Goal: Navigation & Orientation: Find specific page/section

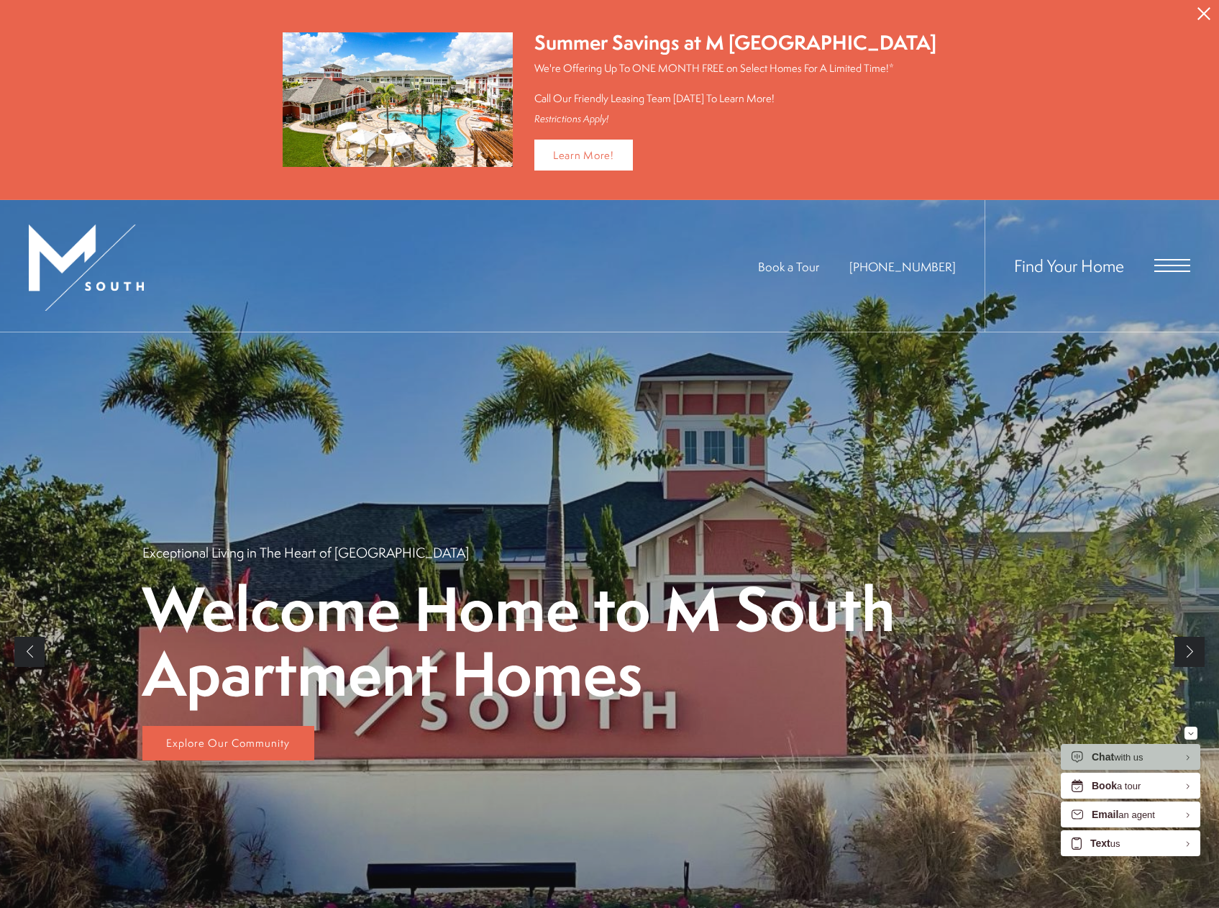
click at [1196, 16] on button "Proceed To Website" at bounding box center [1204, 13] width 30 height 27
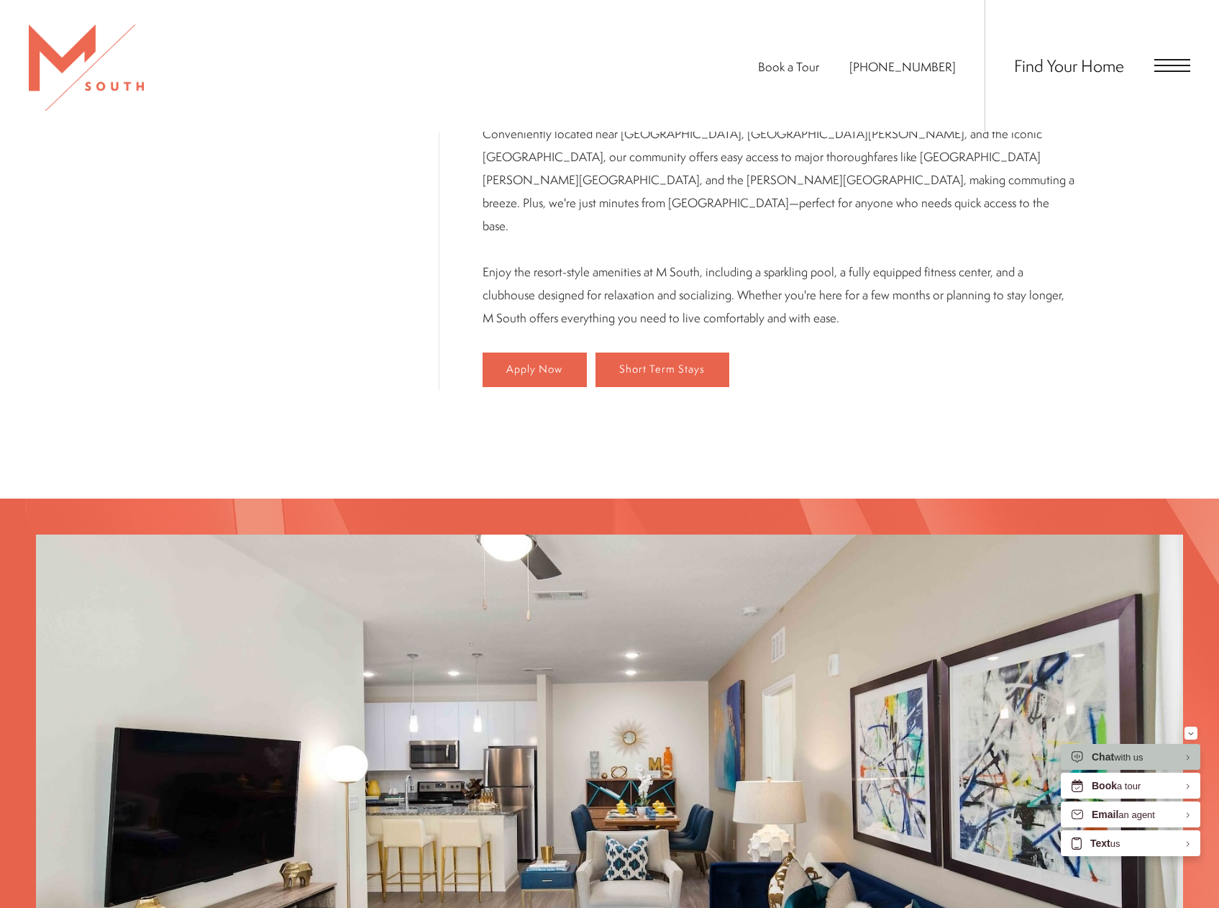
scroll to position [997, 0]
click at [1162, 69] on span "Open Menu" at bounding box center [1173, 65] width 36 height 13
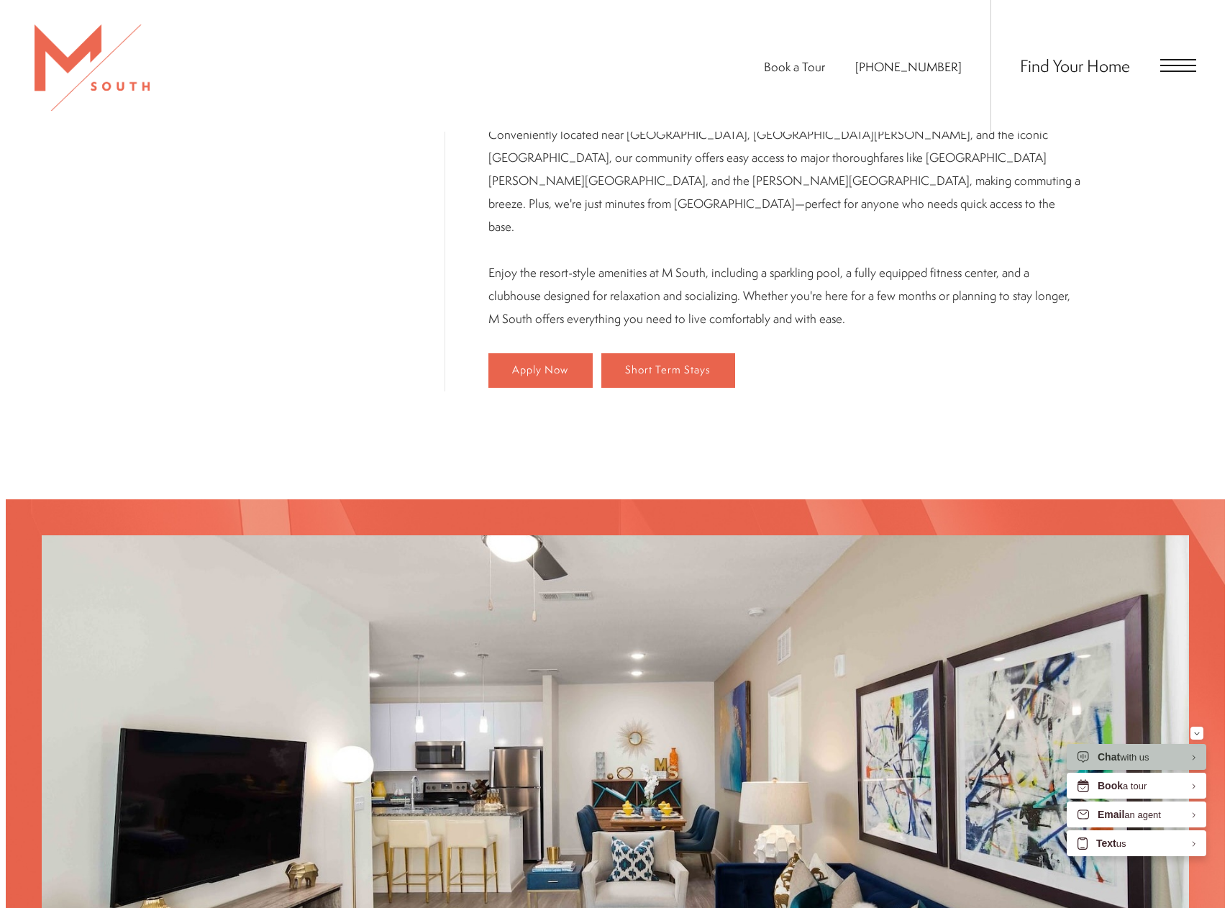
scroll to position [0, 0]
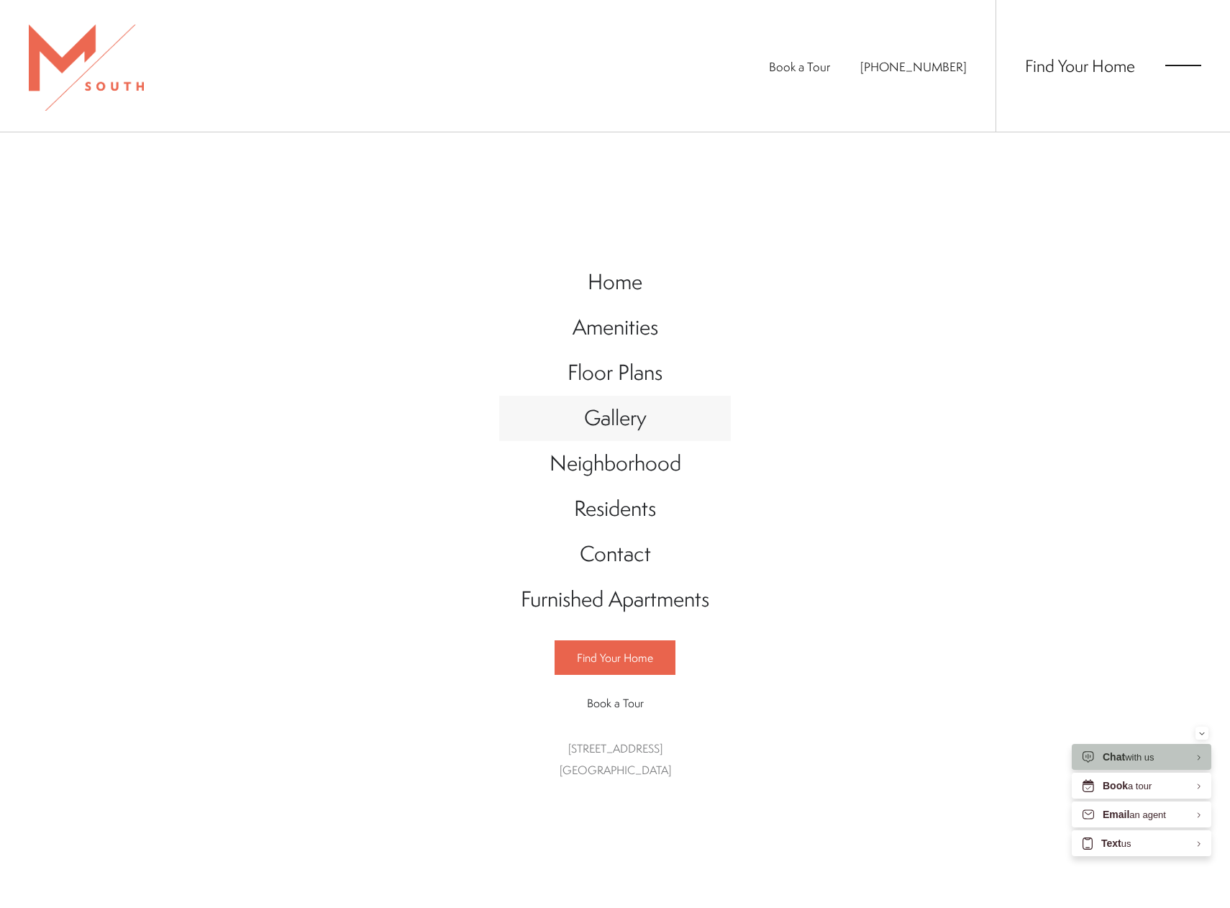
click at [621, 422] on span "Gallery" at bounding box center [615, 417] width 63 height 29
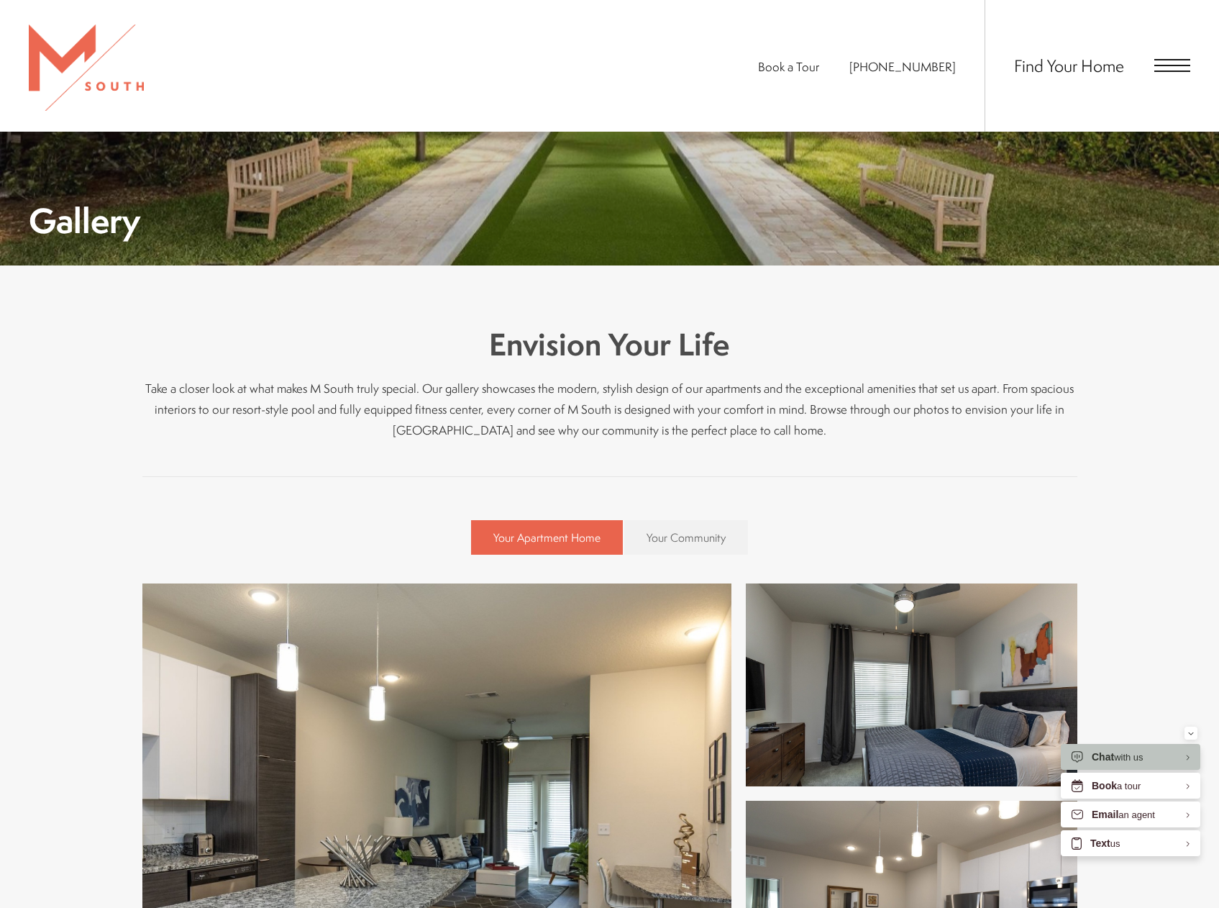
scroll to position [216, 0]
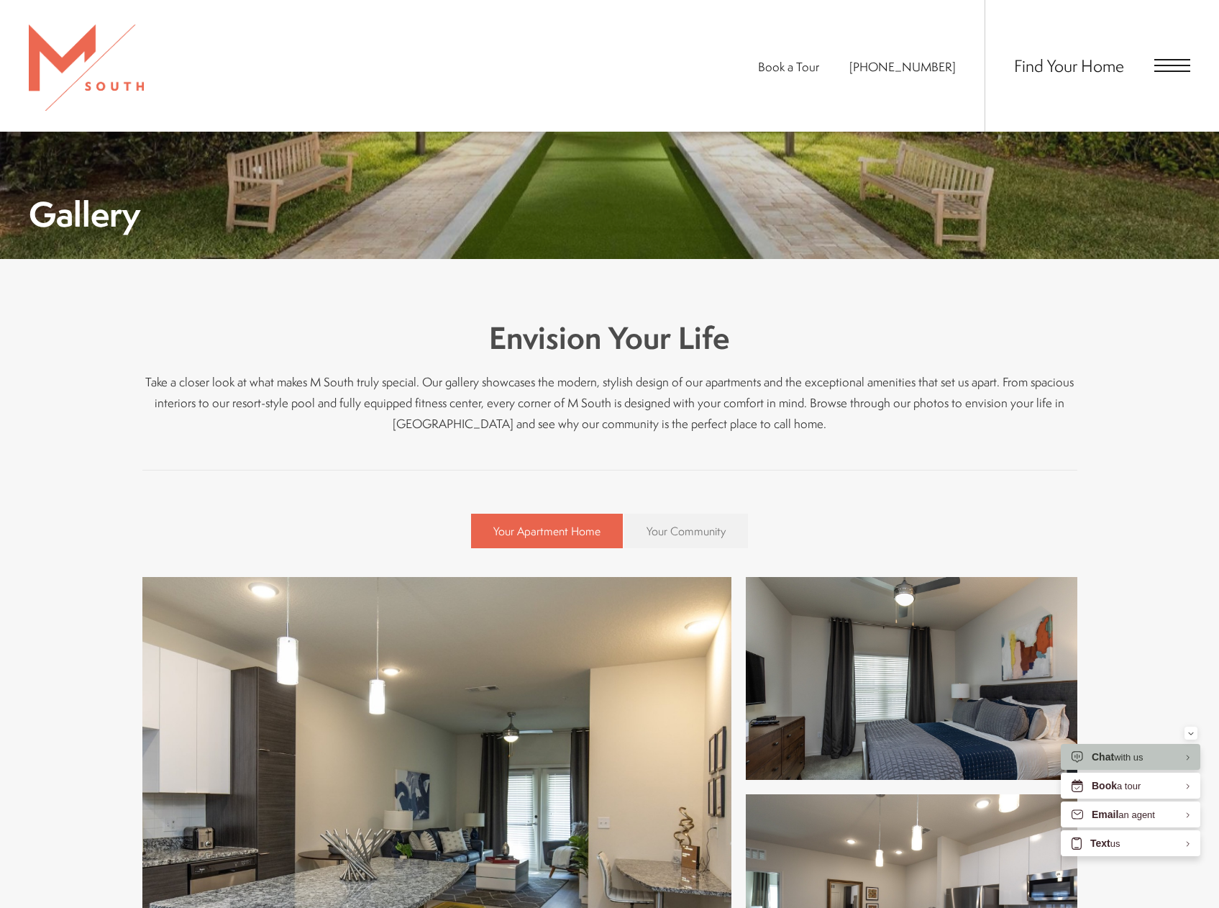
click at [683, 532] on span "Your Community" at bounding box center [686, 531] width 79 height 16
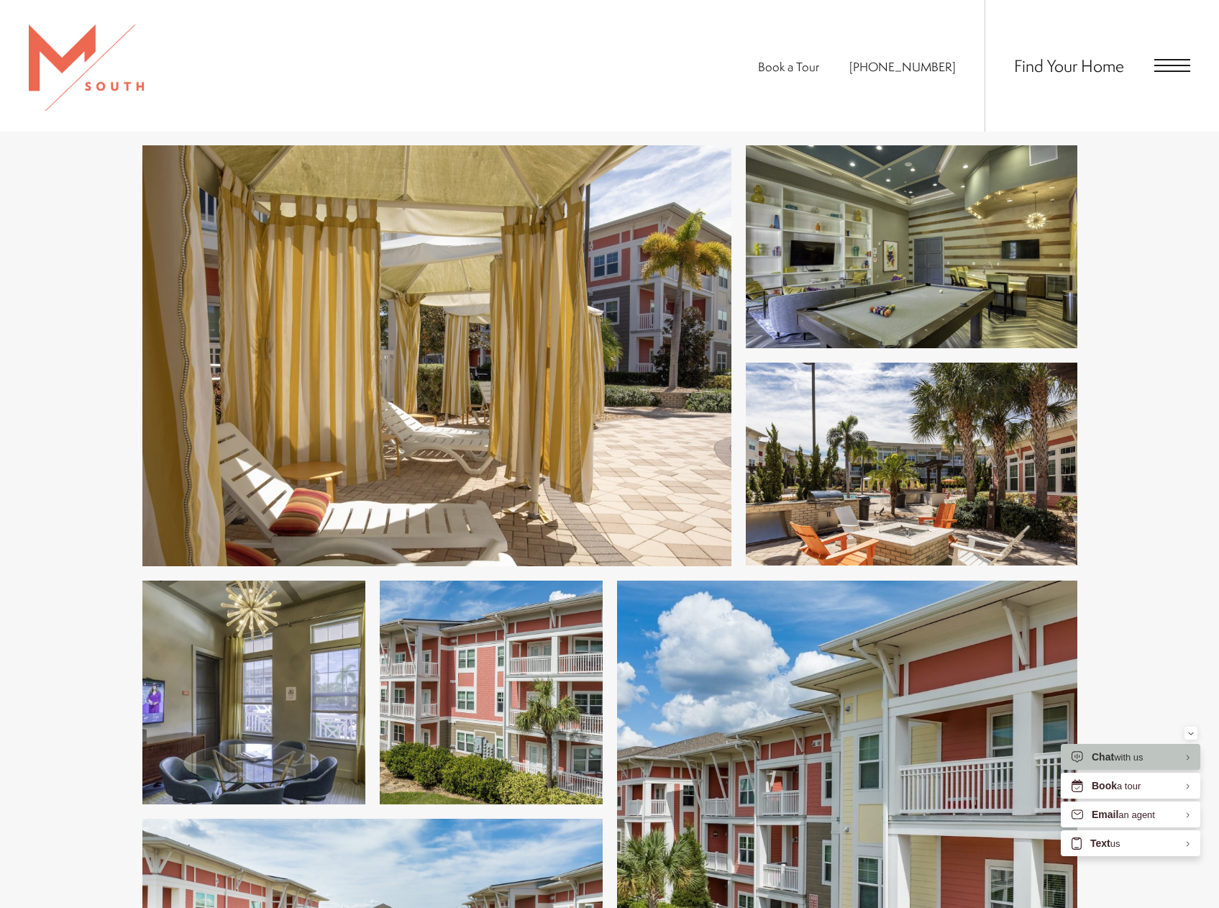
scroll to position [288, 0]
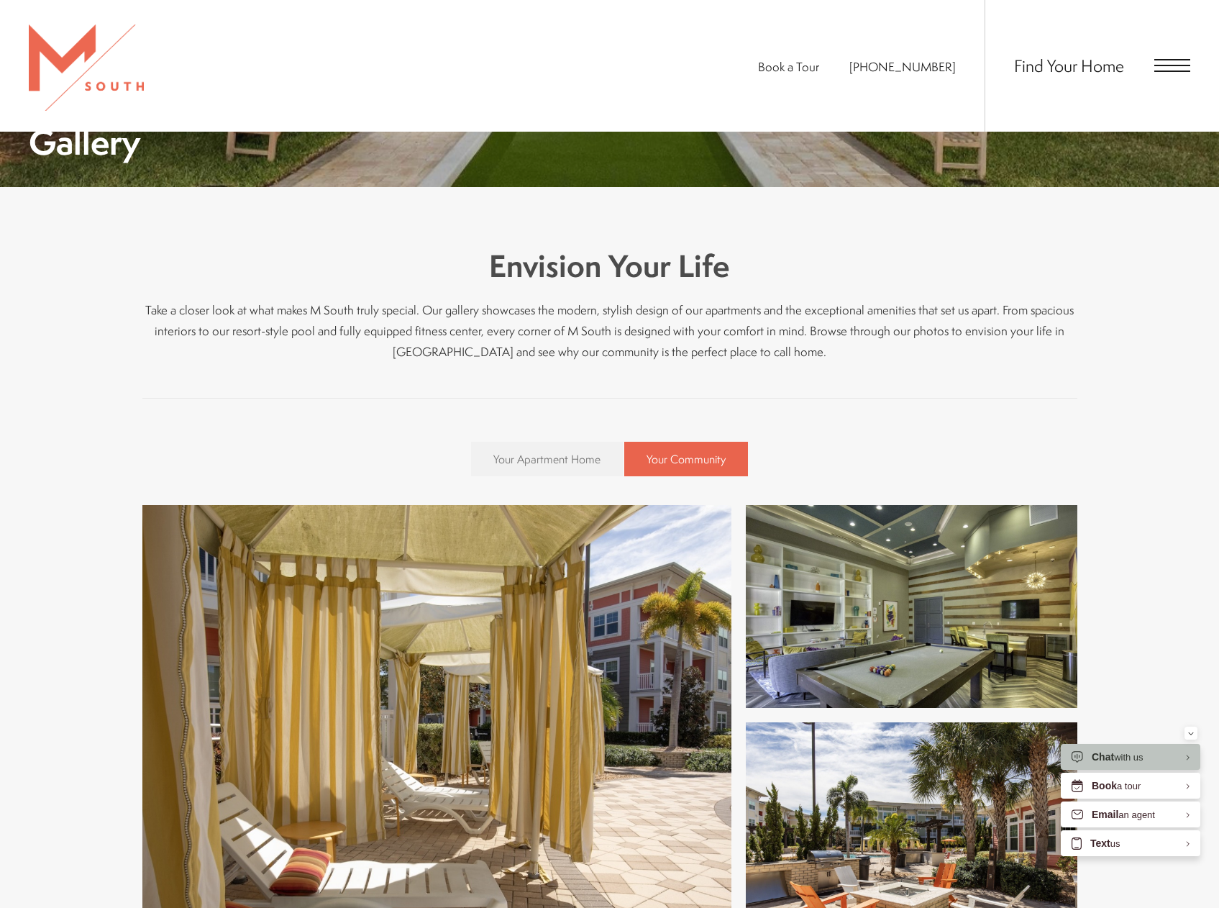
click at [604, 453] on link "Your Apartment Home" at bounding box center [547, 459] width 152 height 35
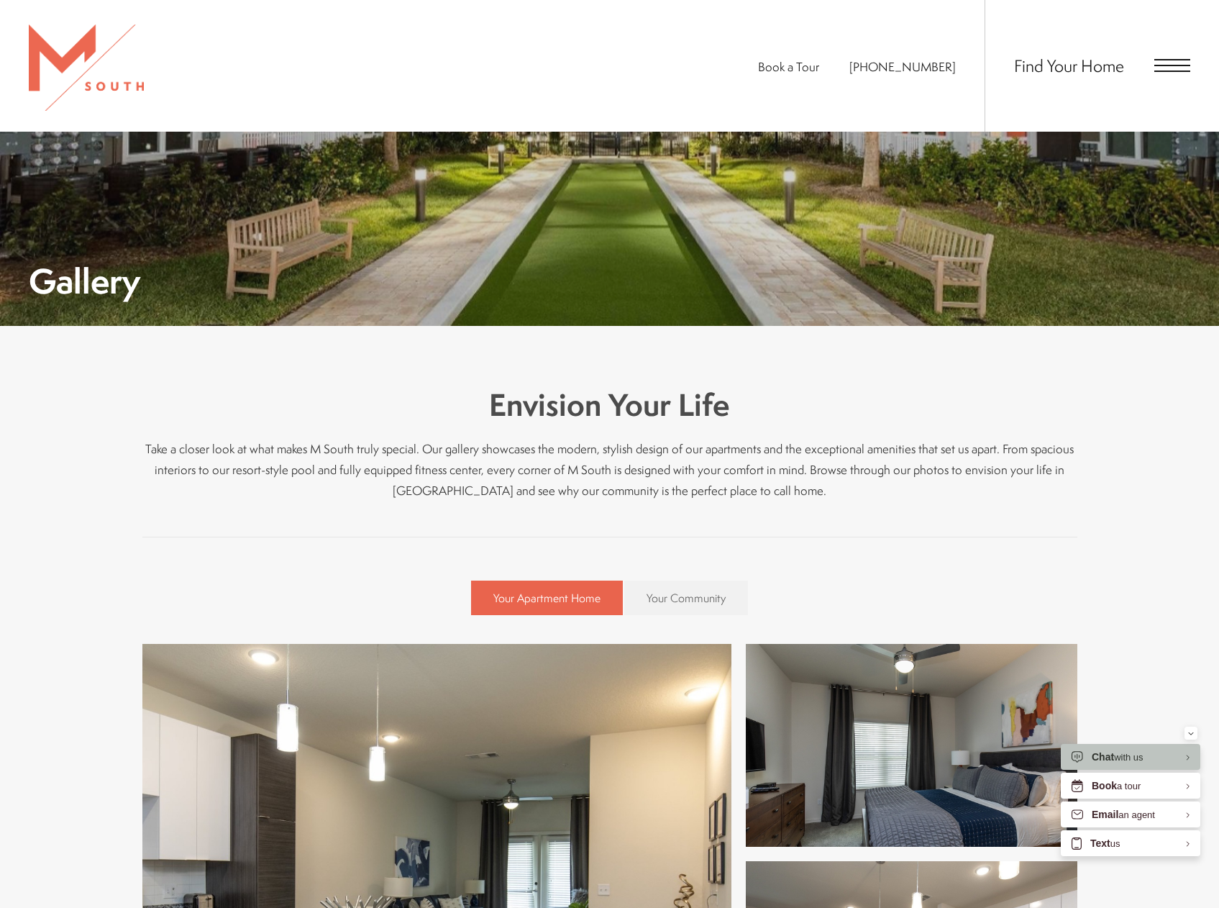
scroll to position [432, 0]
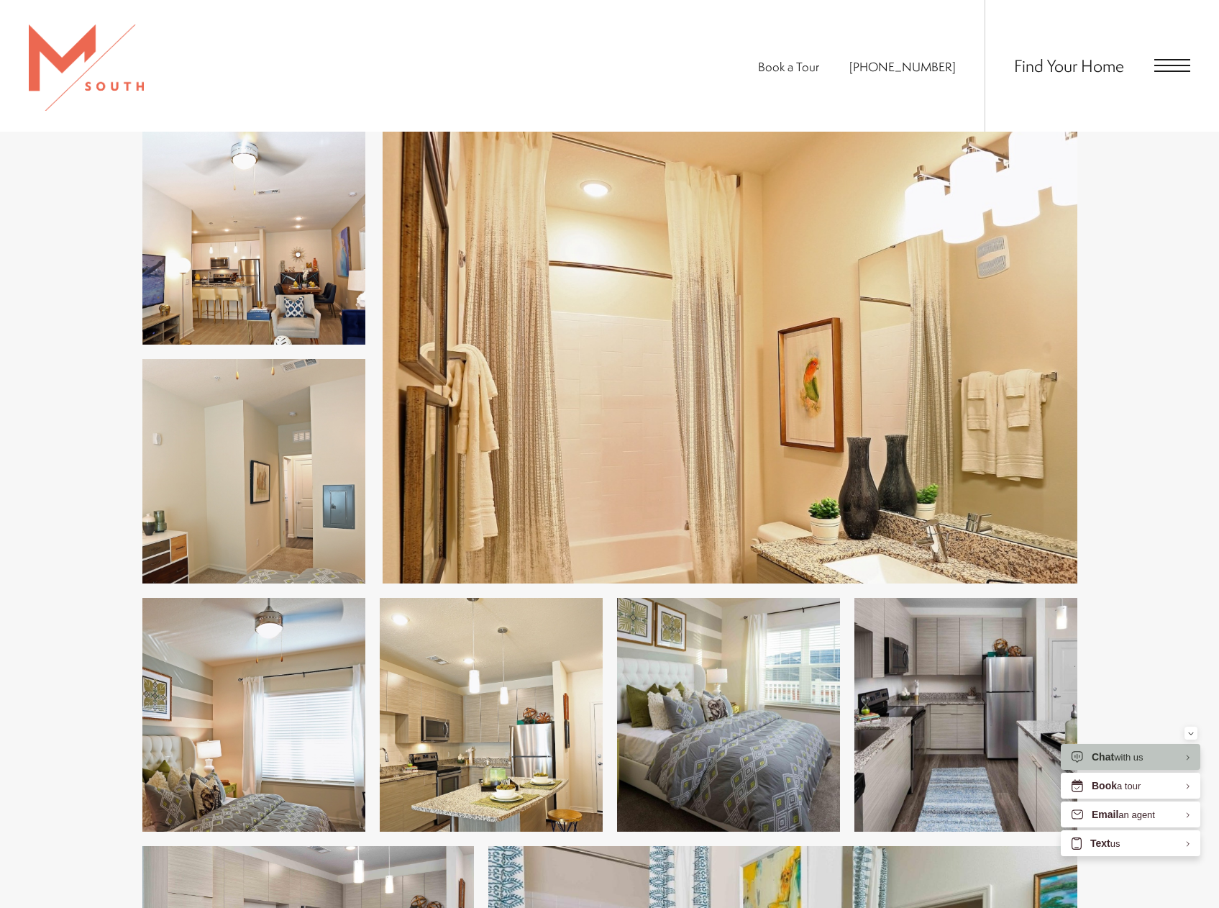
scroll to position [1726, 0]
